Goal: Check status: Check status

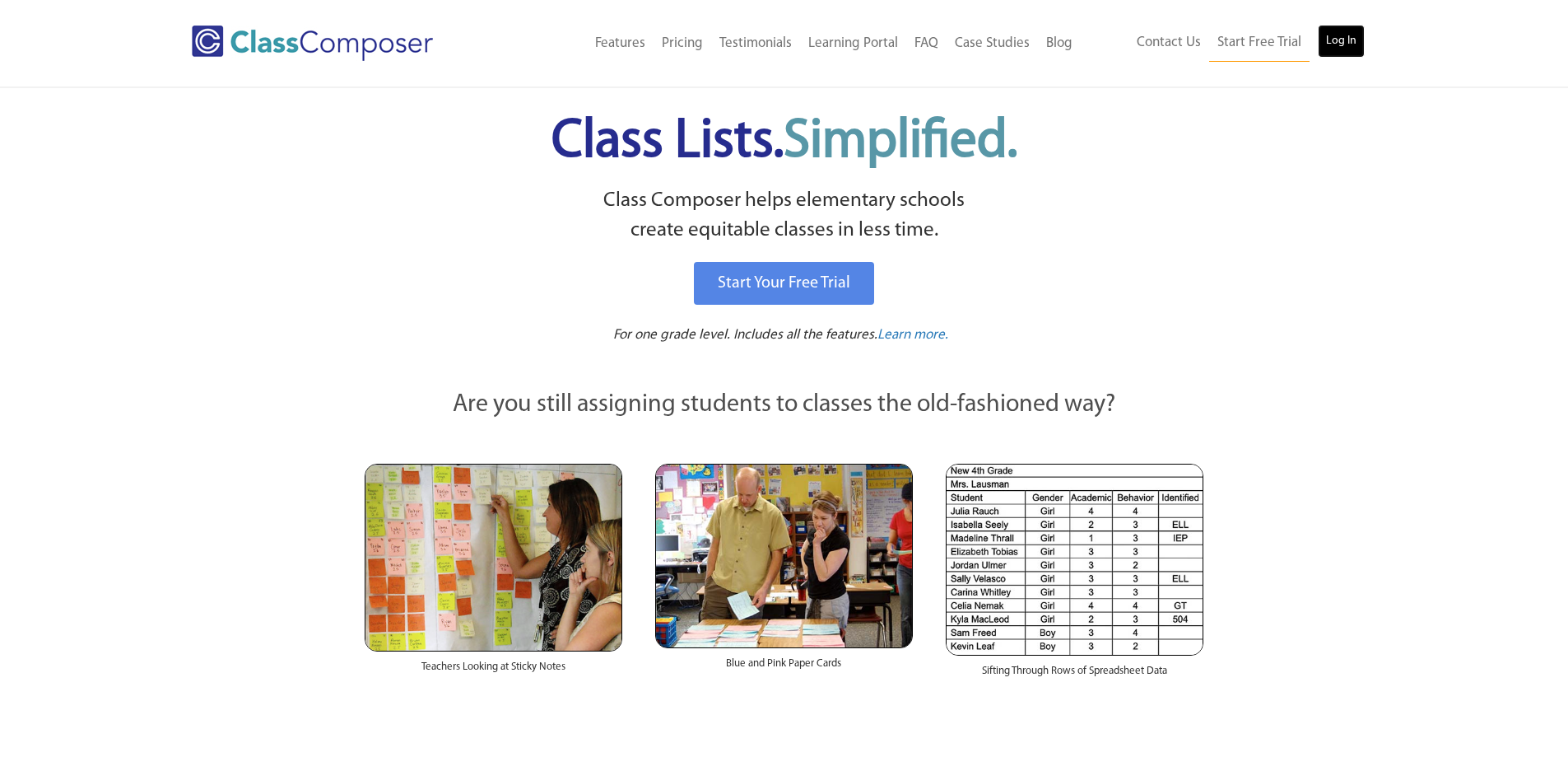
click at [1334, 49] on link "Log In" at bounding box center [1341, 41] width 47 height 33
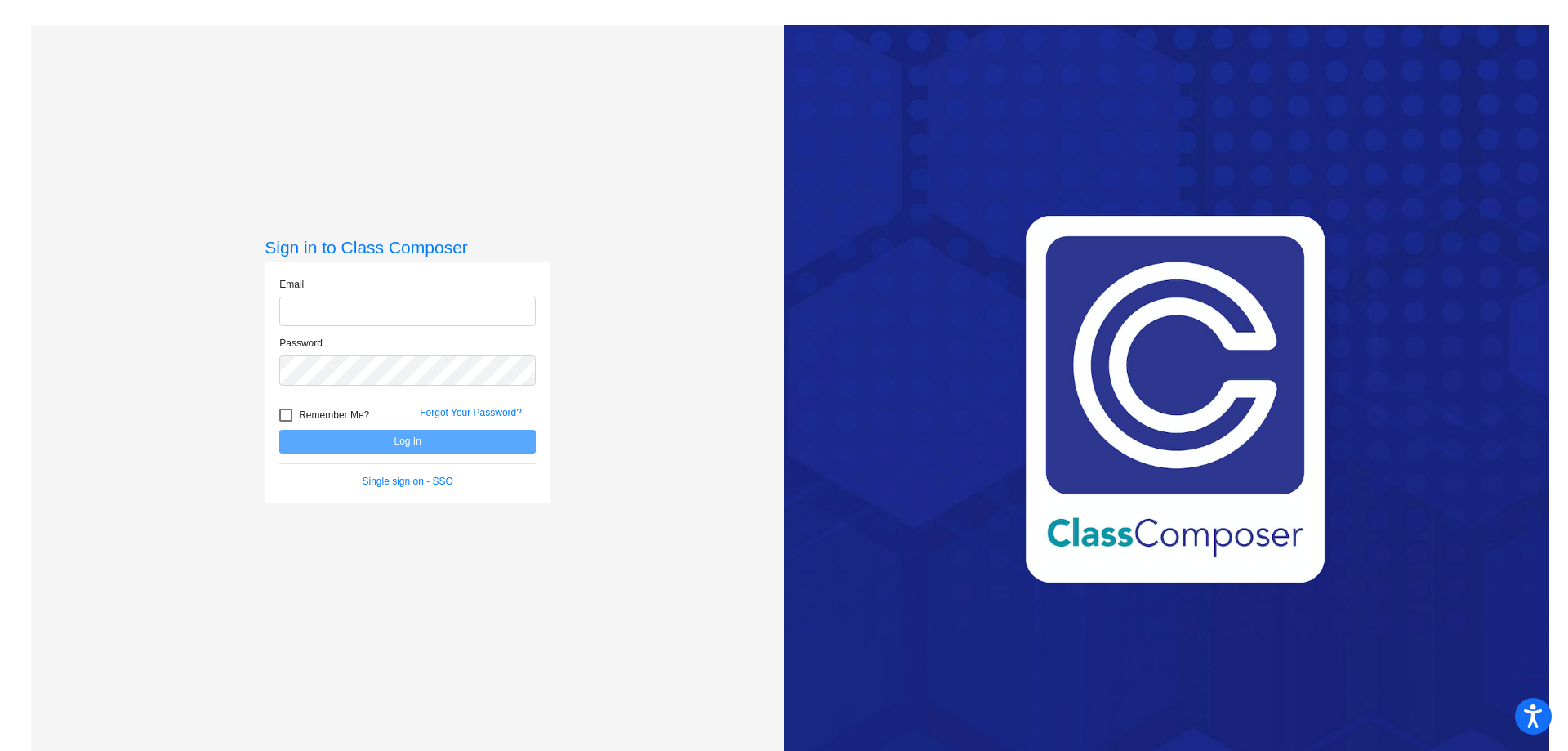
type input "wilsons@monroe.wednet.edu"
click at [409, 441] on button "Log In" at bounding box center [407, 441] width 256 height 23
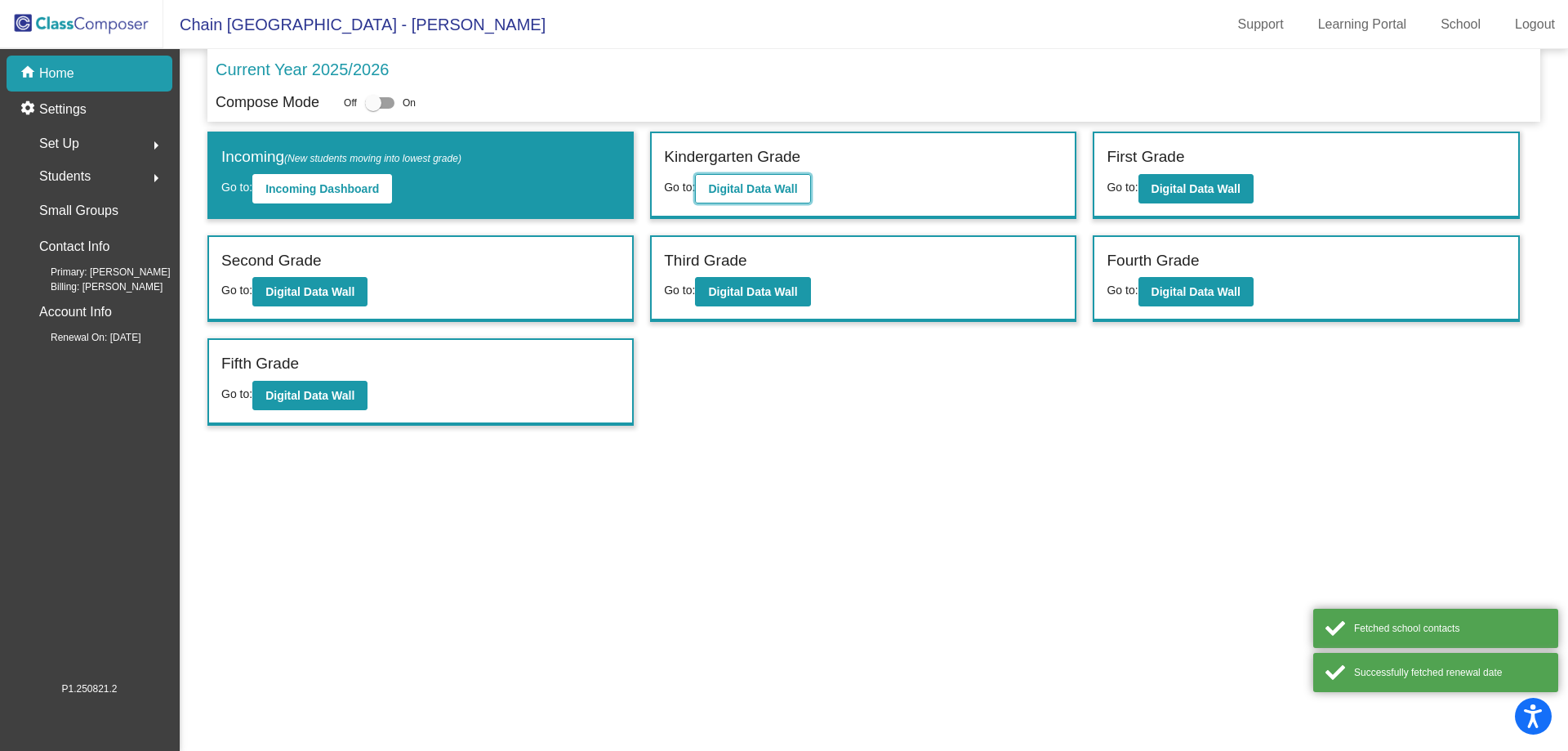
click at [781, 197] on button "Digital Data Wall" at bounding box center [753, 189] width 116 height 29
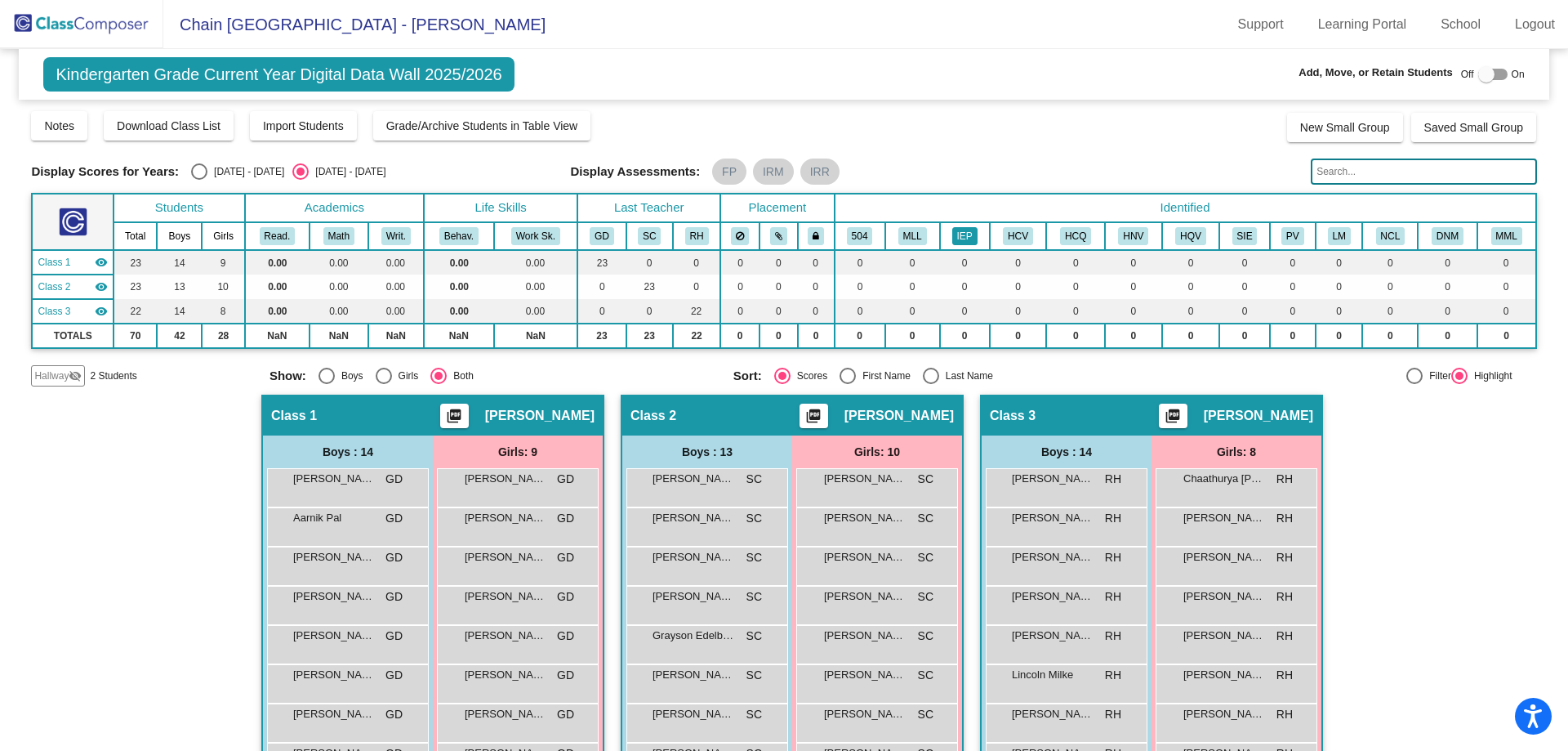
click at [957, 237] on button "IEP" at bounding box center [965, 235] width 25 height 18
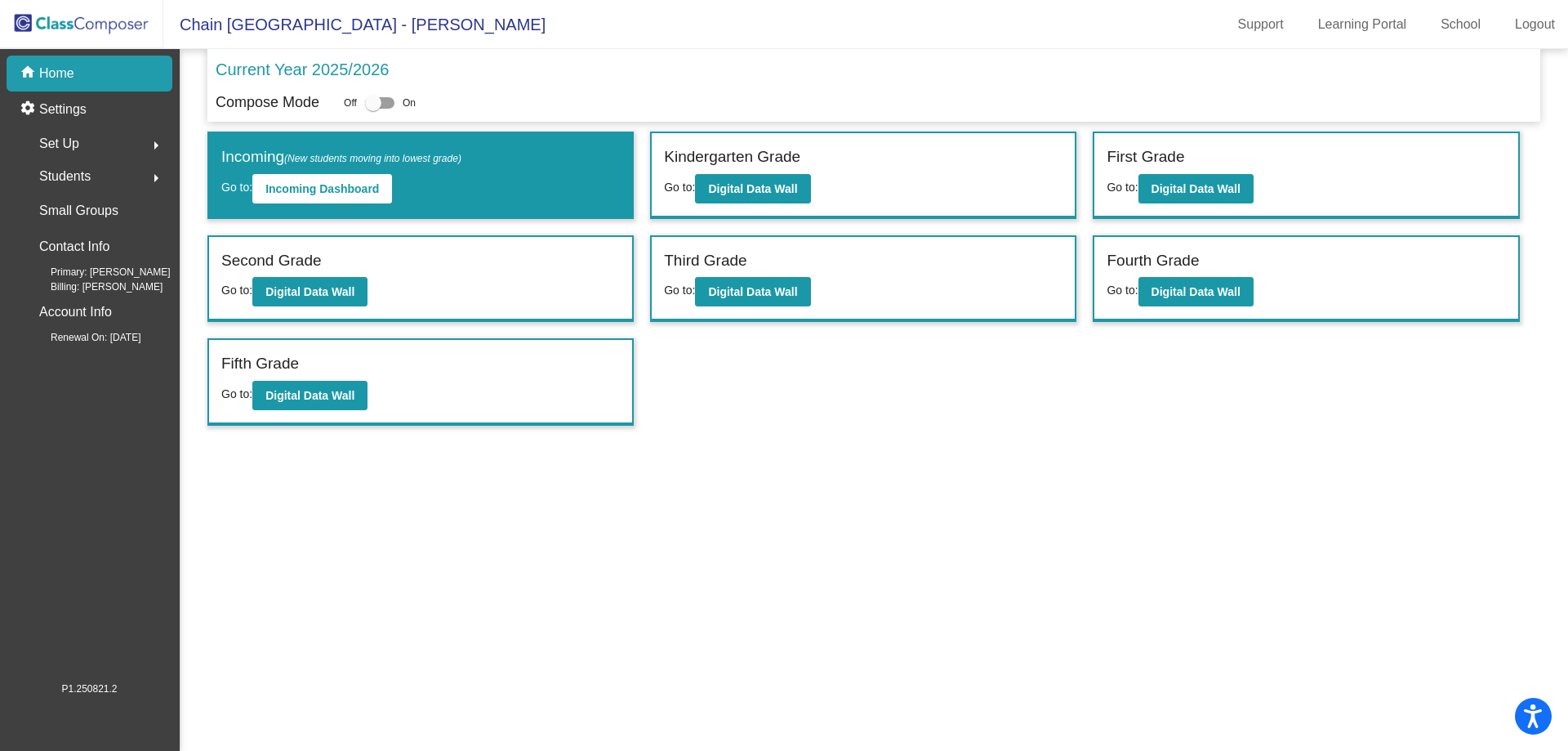
click at [1229, 206] on div "First Grade Go to: Digital Data Wall" at bounding box center [1306, 175] width 423 height 84
click at [1224, 187] on b "Digital Data Wall" at bounding box center [1196, 188] width 89 height 13
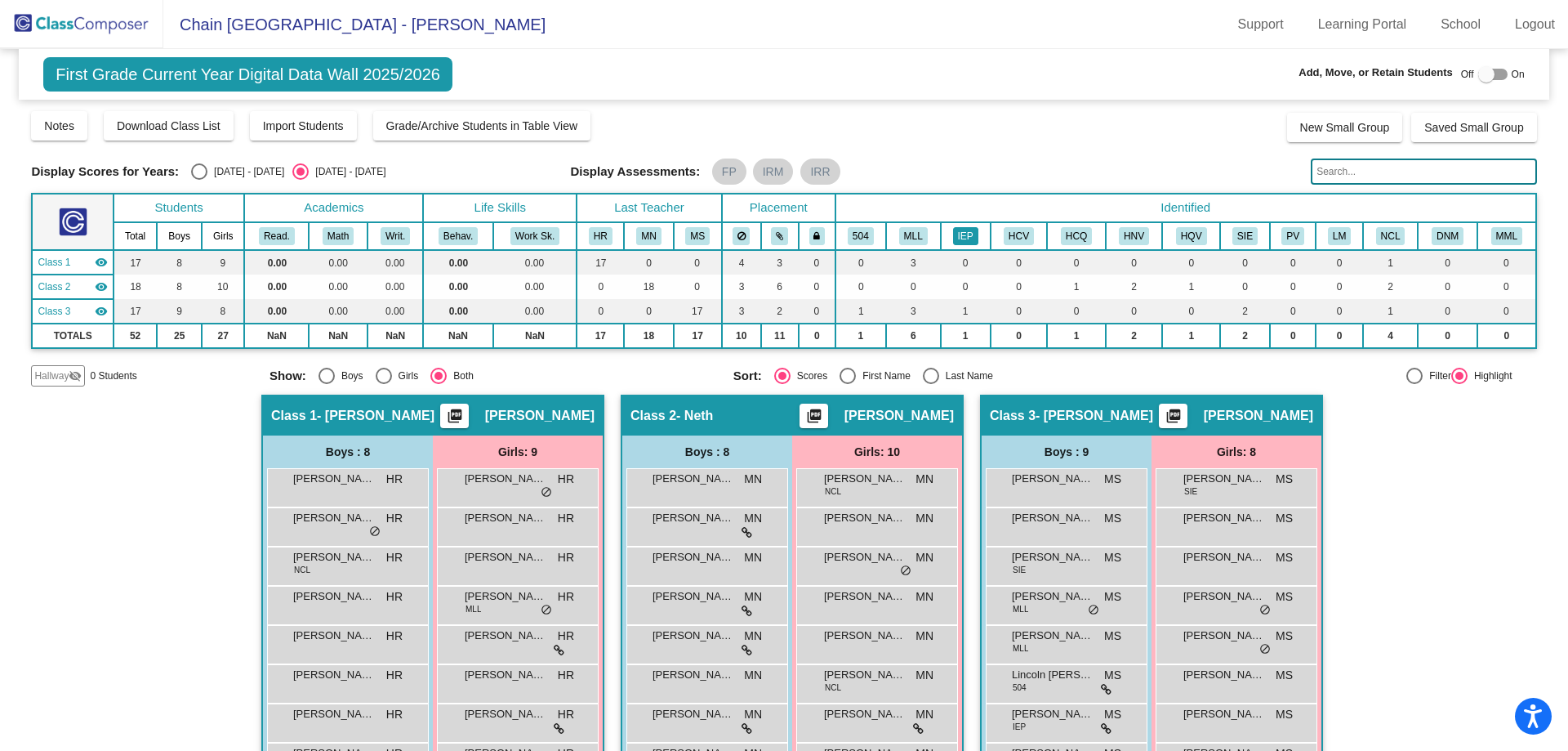
click at [953, 232] on button "IEP" at bounding box center [965, 235] width 25 height 18
